Goal: Find specific page/section: Find specific page/section

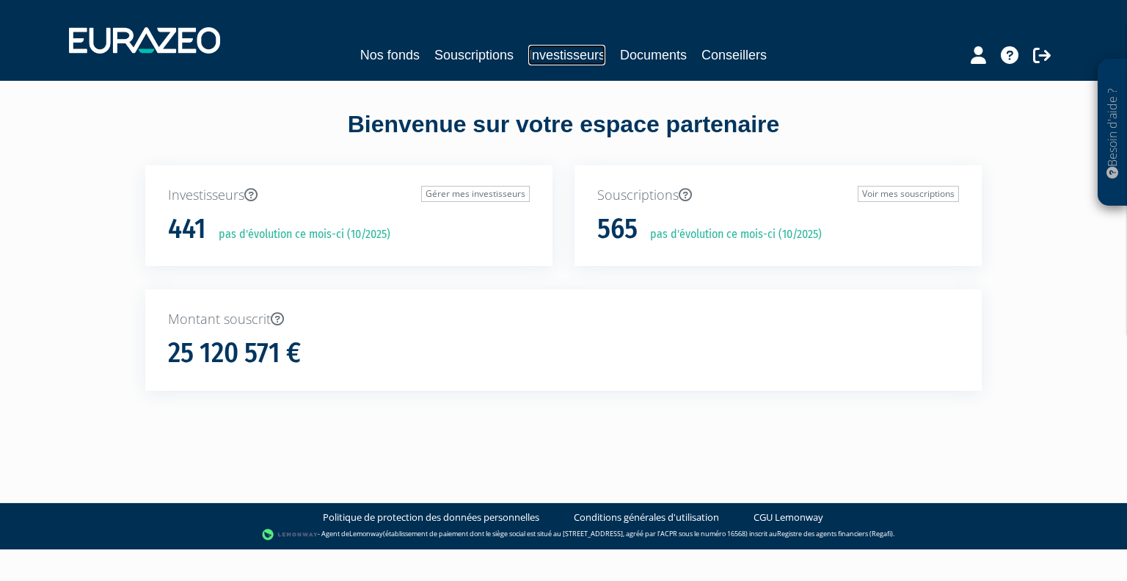
click at [570, 55] on link "Investisseurs" at bounding box center [566, 55] width 77 height 21
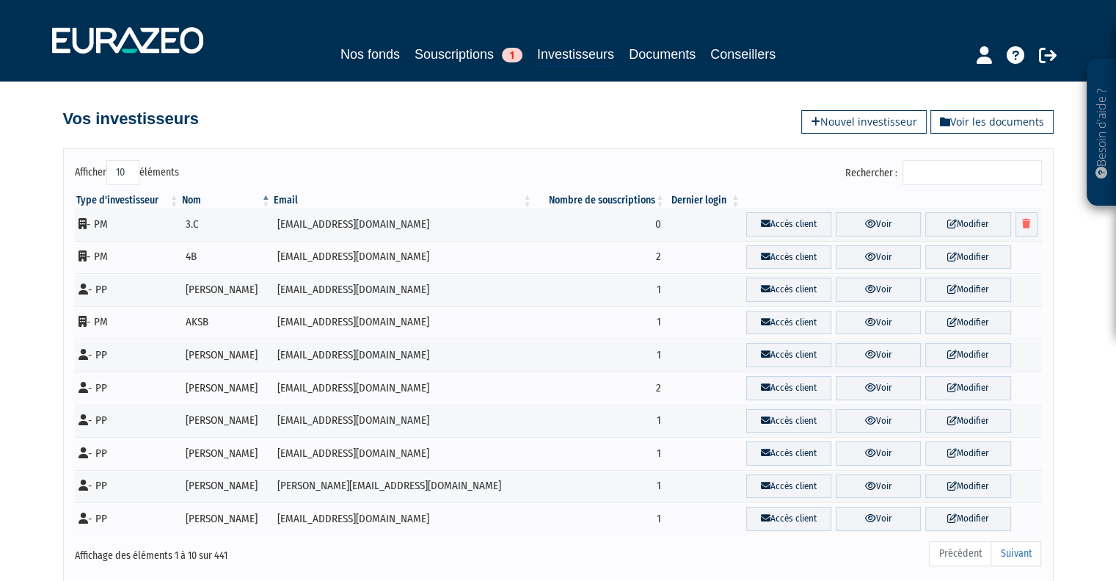
click at [963, 172] on input "Rechercher :" at bounding box center [972, 172] width 139 height 25
click at [992, 167] on input "Rechercher :" at bounding box center [972, 172] width 139 height 25
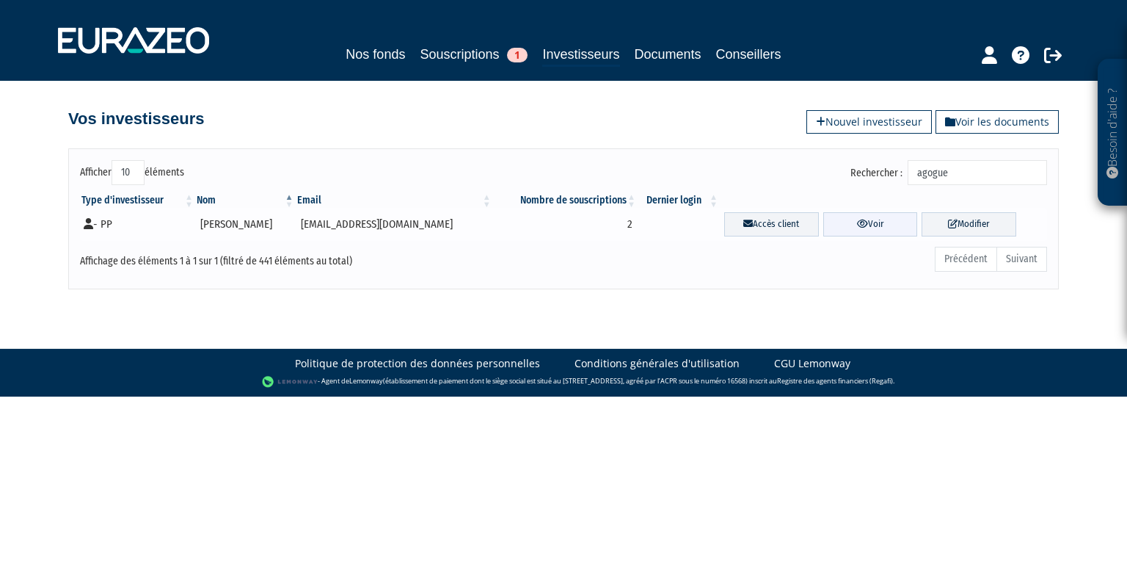
type input "agogue"
click at [862, 222] on icon at bounding box center [862, 224] width 11 height 10
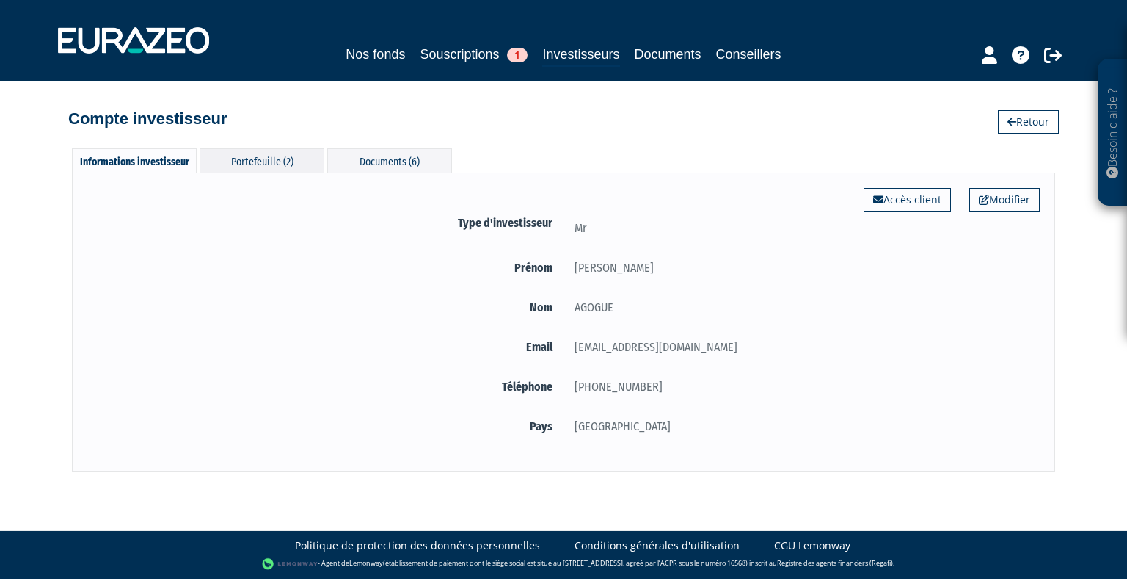
click at [294, 167] on div "Portefeuille (2)" at bounding box center [262, 160] width 125 height 24
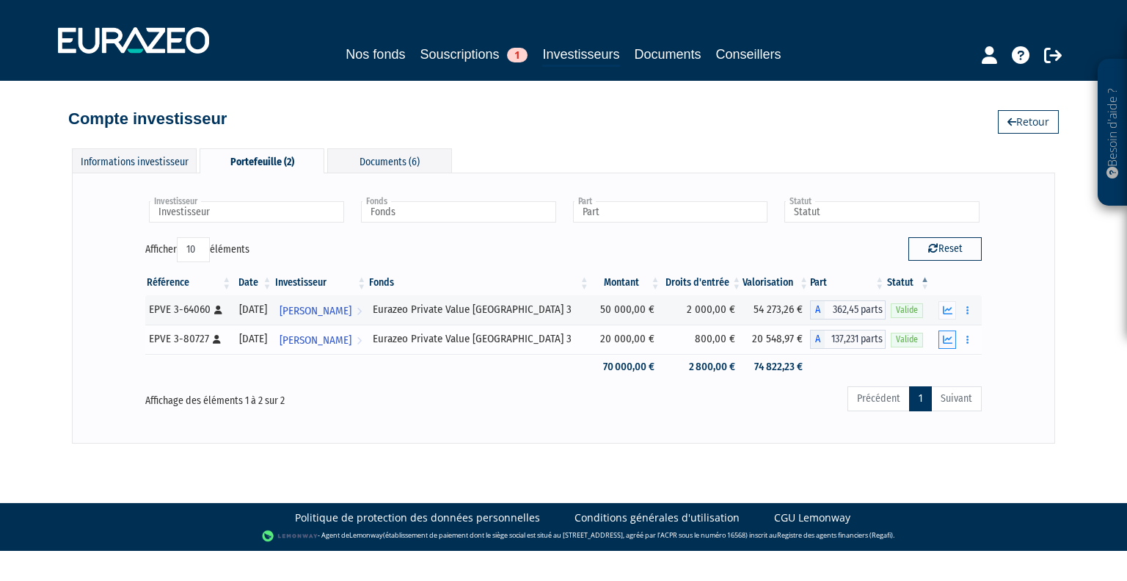
click at [945, 340] on icon "button" at bounding box center [948, 340] width 10 height 10
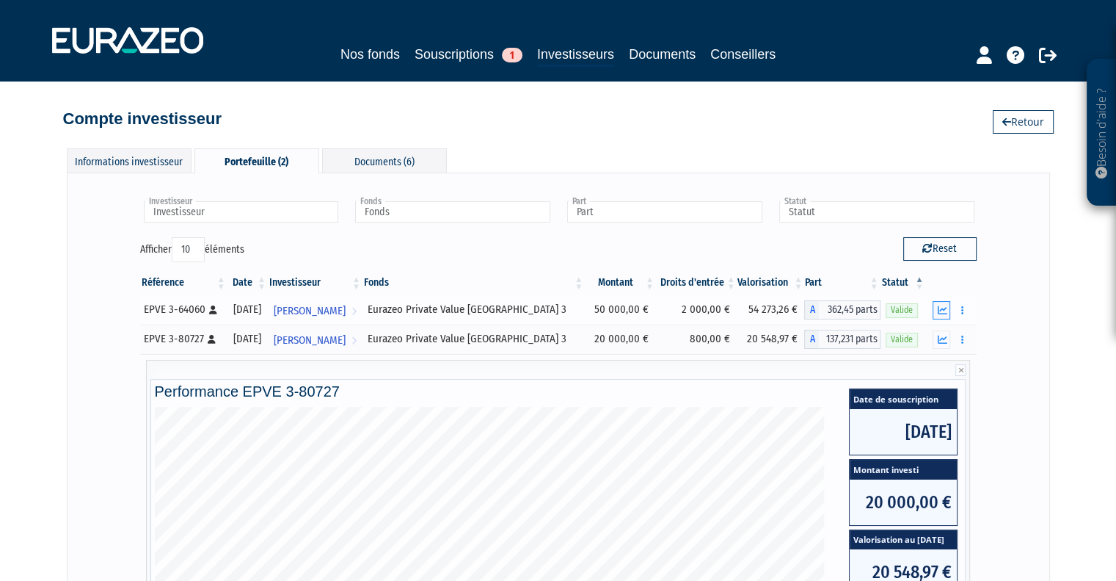
click at [942, 310] on icon "button" at bounding box center [942, 310] width 10 height 10
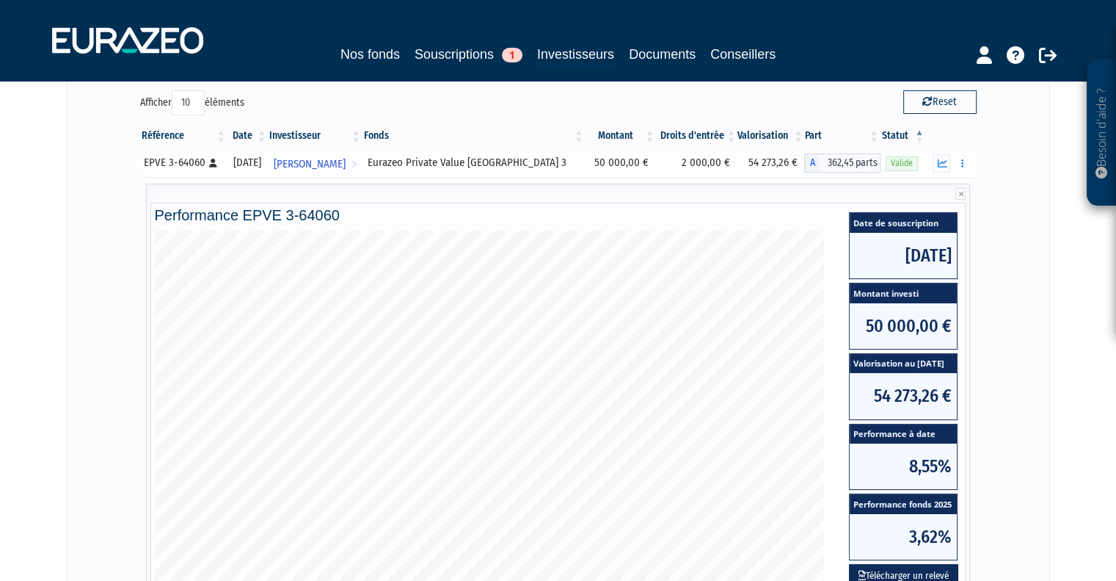
scroll to position [220, 0]
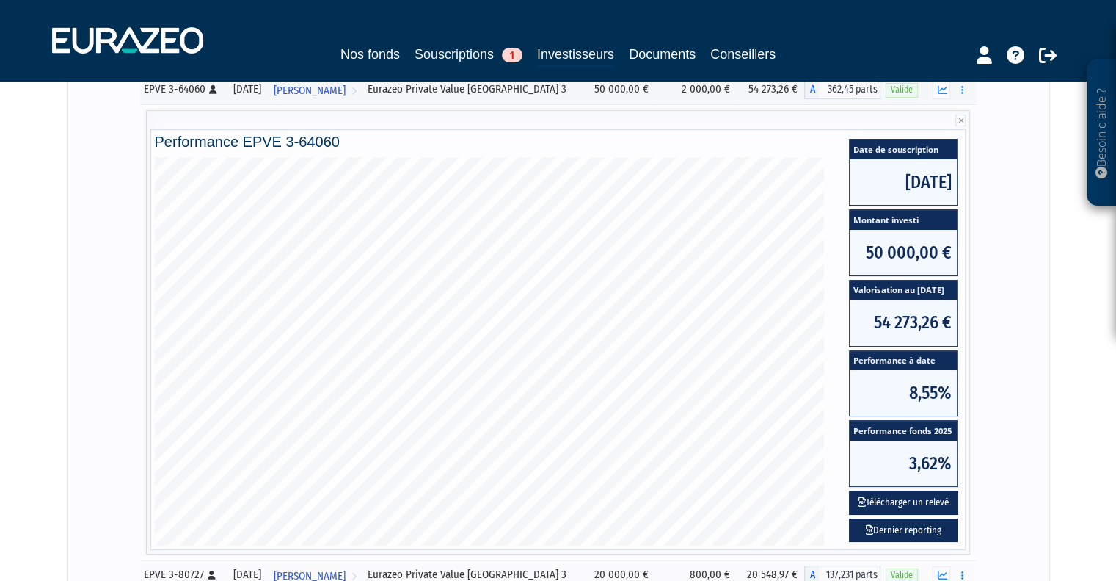
click at [1003, 269] on div "Investisseur Jean-Louis AGOGUE Investisseur Fonds Eurazeo Private Value Europe …" at bounding box center [558, 315] width 953 height 695
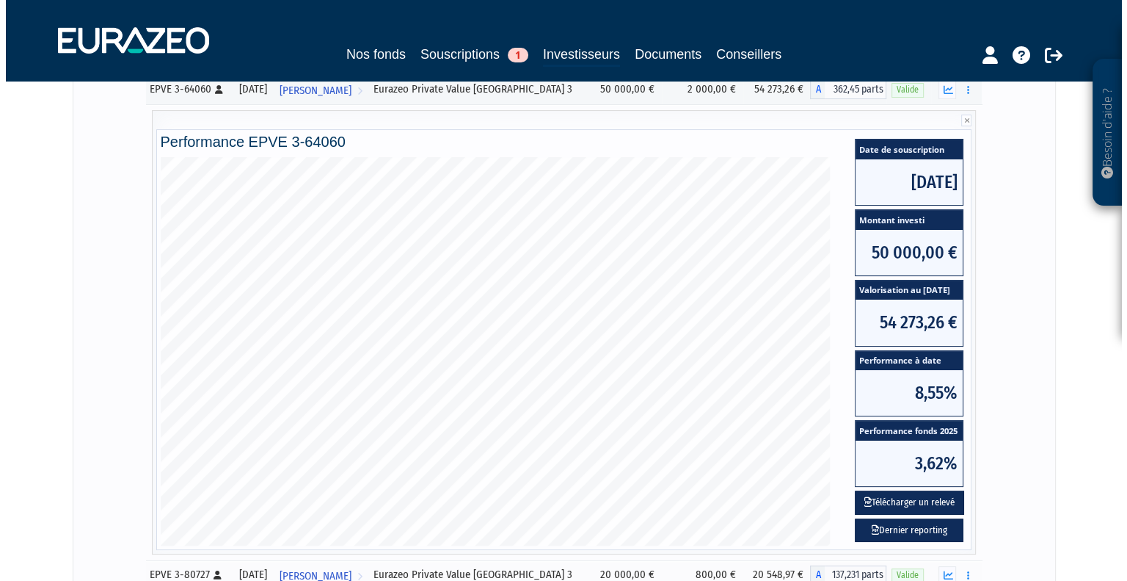
scroll to position [0, 0]
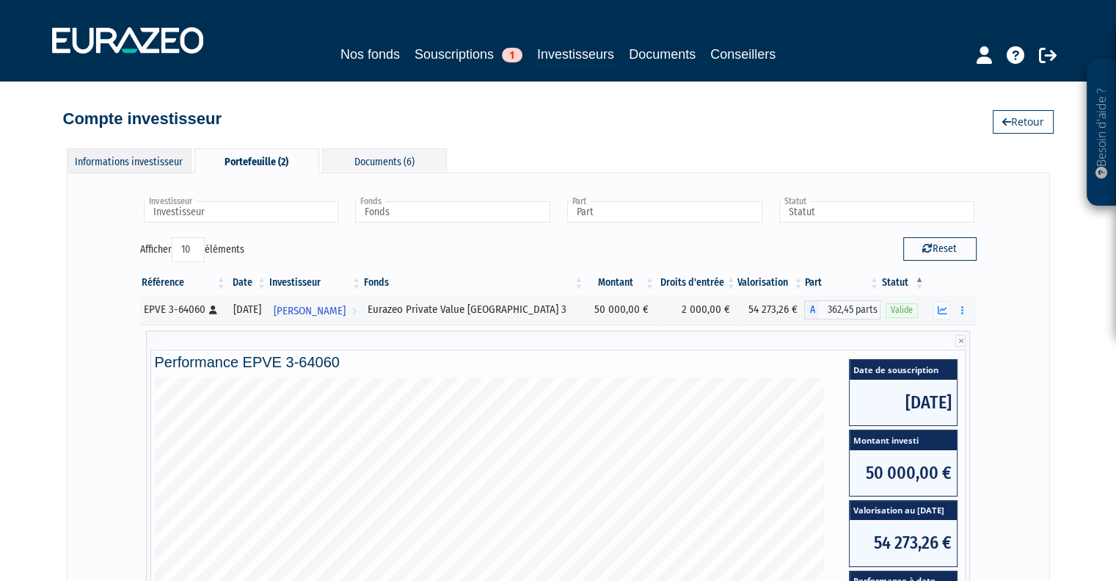
click at [138, 167] on div "Informations investisseur" at bounding box center [129, 160] width 125 height 24
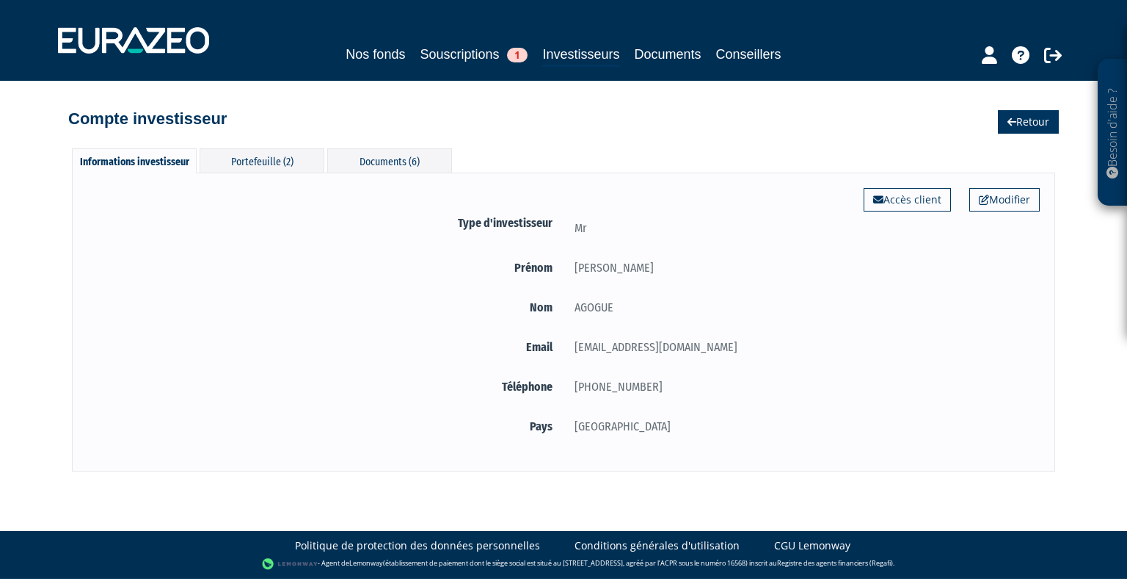
click at [1013, 119] on icon at bounding box center [1012, 122] width 9 height 10
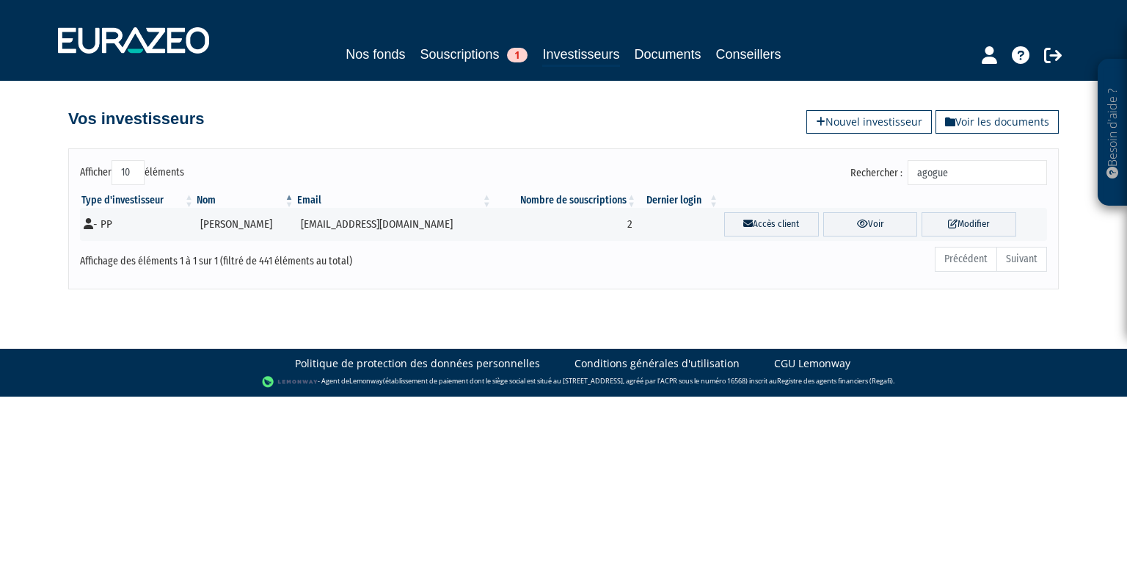
drag, startPoint x: 978, startPoint y: 170, endPoint x: 873, endPoint y: 174, distance: 105.1
click at [873, 174] on label "Rechercher : agogue" at bounding box center [949, 172] width 197 height 25
type input "jacquet"
click at [849, 234] on link "Voir" at bounding box center [871, 224] width 95 height 24
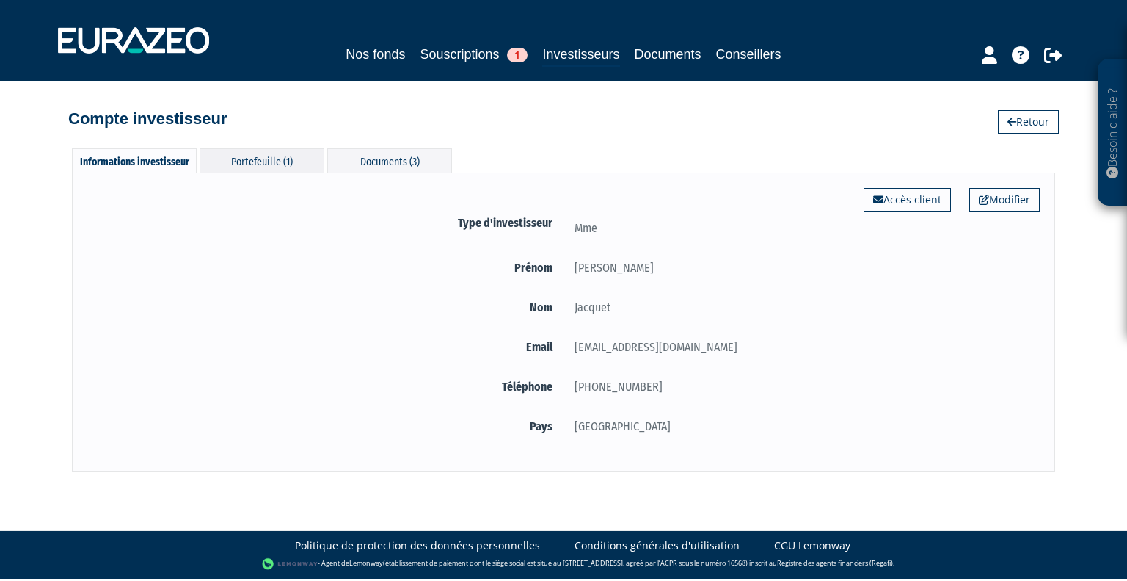
click at [270, 150] on div "Portefeuille (1)" at bounding box center [262, 160] width 125 height 24
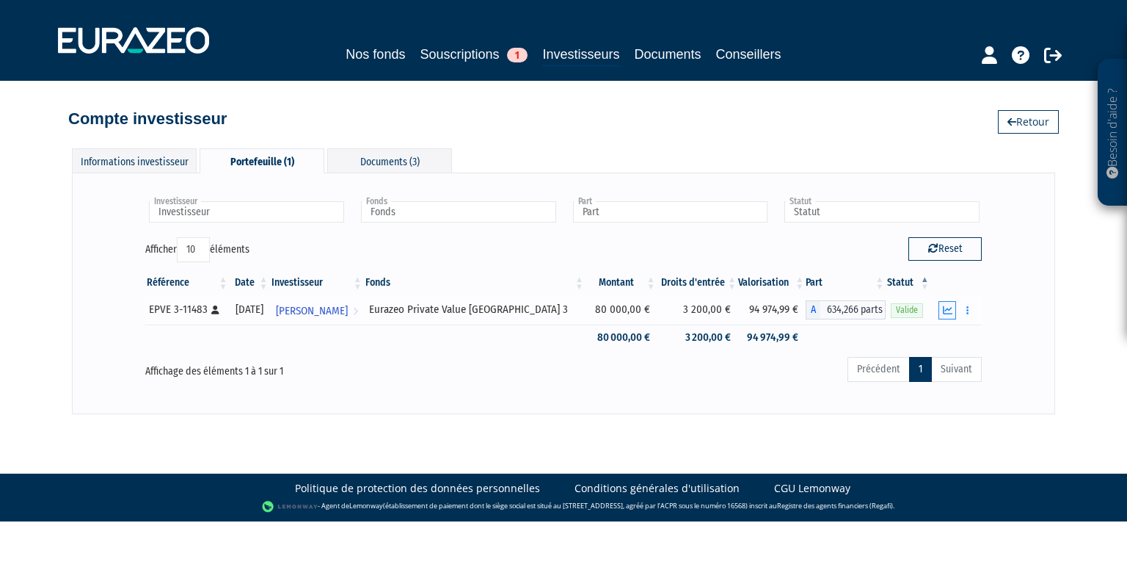
click at [954, 310] on button "button" at bounding box center [948, 310] width 18 height 18
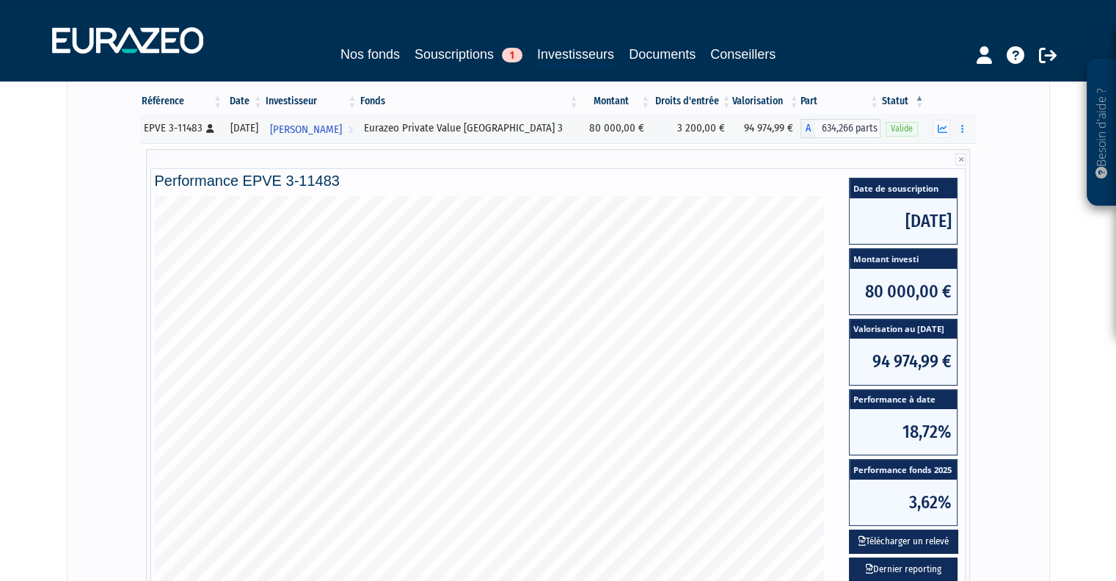
scroll to position [220, 0]
